Goal: Navigation & Orientation: Find specific page/section

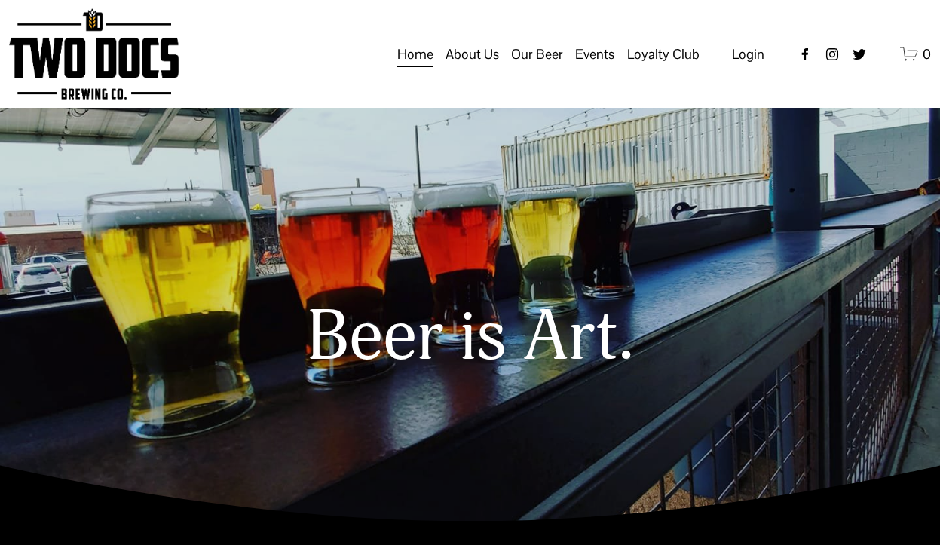
click at [0, 0] on span "Calendar" at bounding box center [0, 0] width 0 height 0
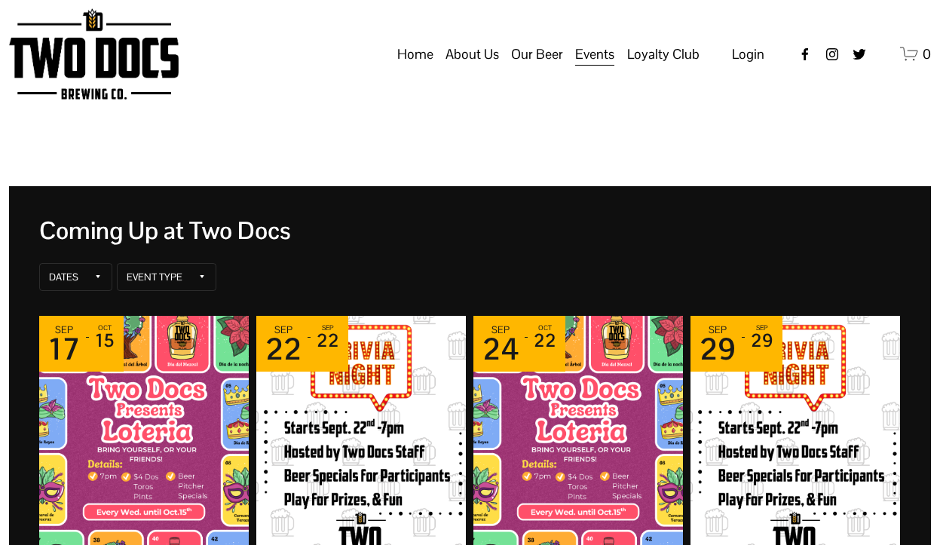
click at [0, 0] on span "Vendors & Musicians" at bounding box center [0, 0] width 0 height 0
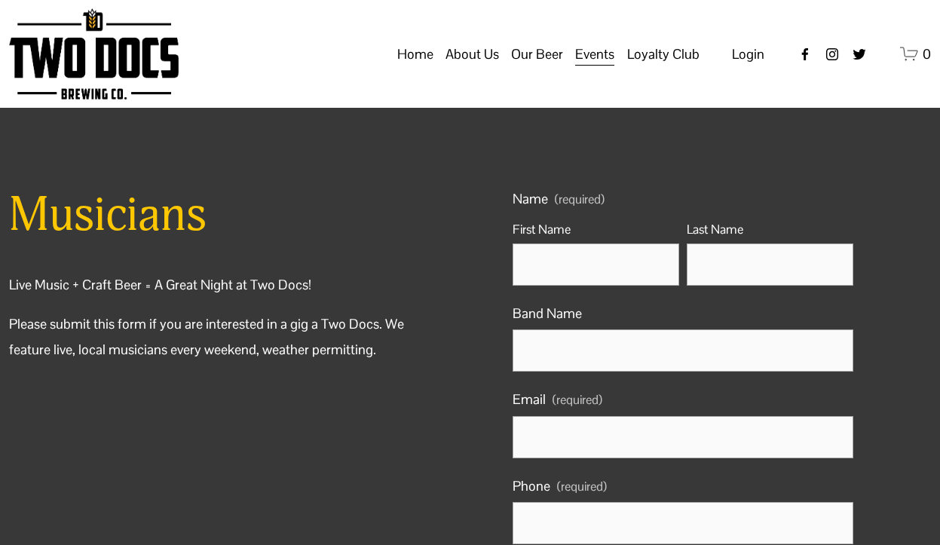
scroll to position [1, 0]
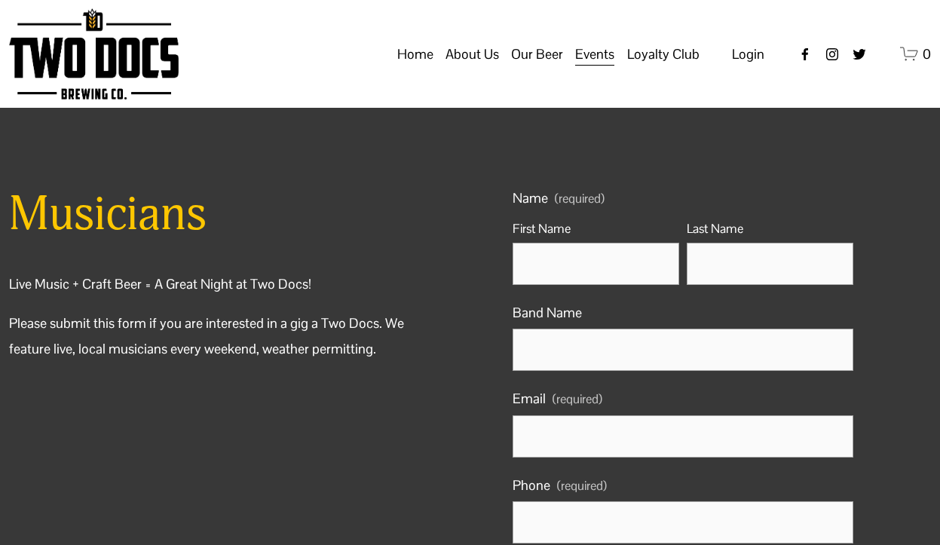
click at [420, 69] on link "Home" at bounding box center [415, 54] width 36 height 29
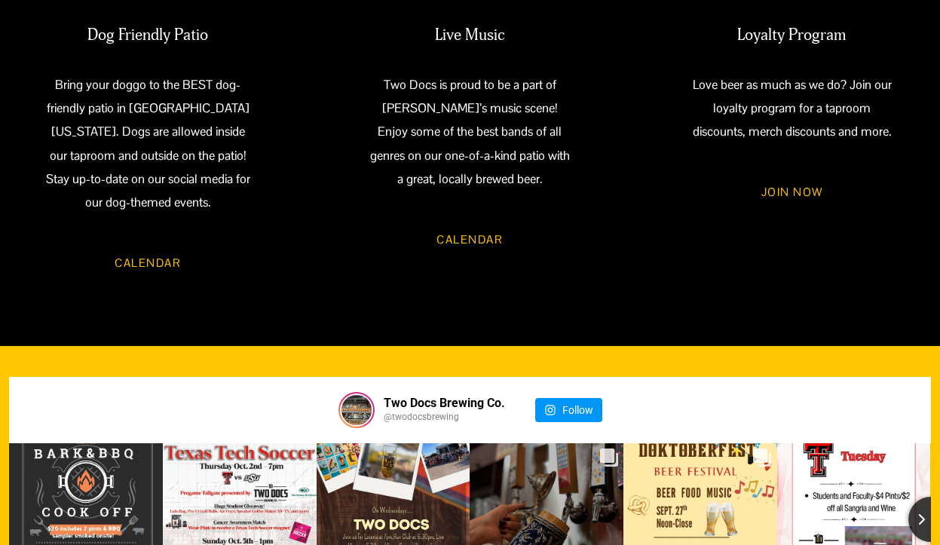
scroll to position [1306, 0]
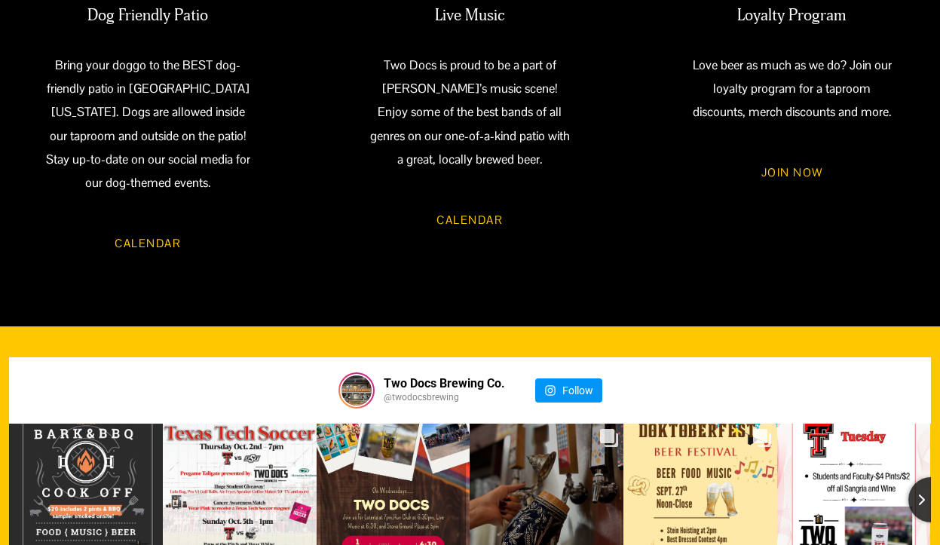
click at [479, 222] on link "Calendar" at bounding box center [470, 219] width 112 height 41
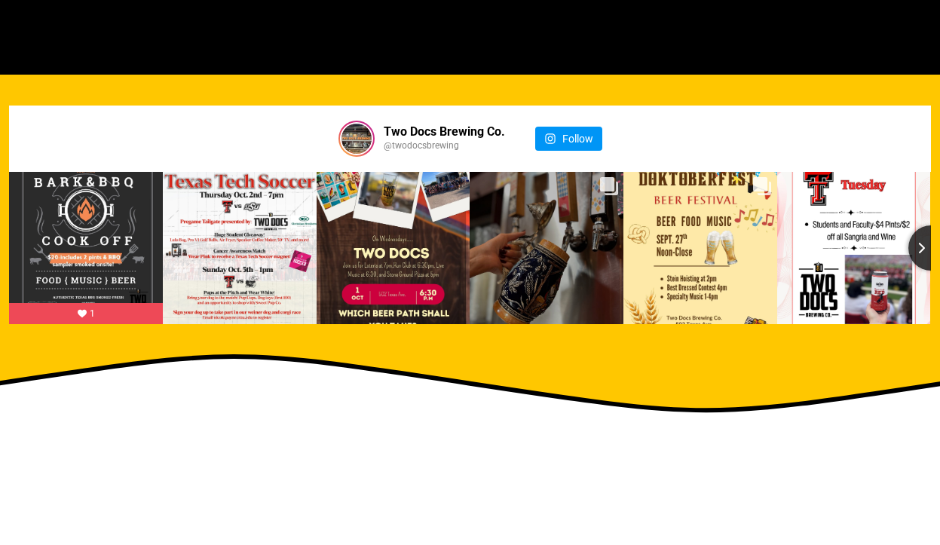
scroll to position [1560, 0]
